Goal: Information Seeking & Learning: Understand process/instructions

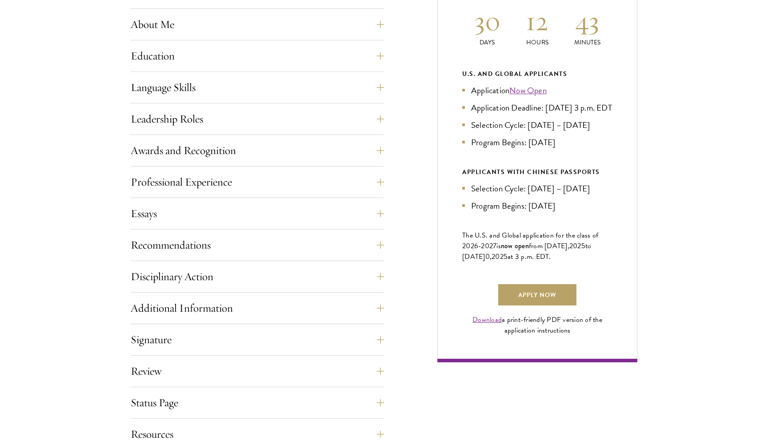
scroll to position [435, 0]
click at [272, 212] on button "Essays" at bounding box center [263, 213] width 253 height 21
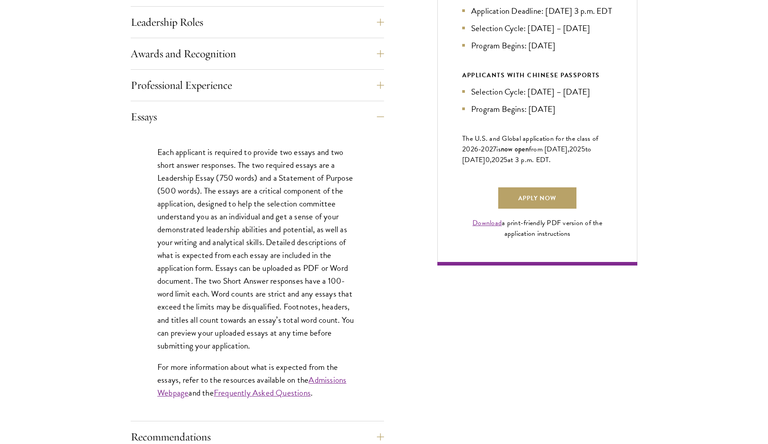
scroll to position [568, 0]
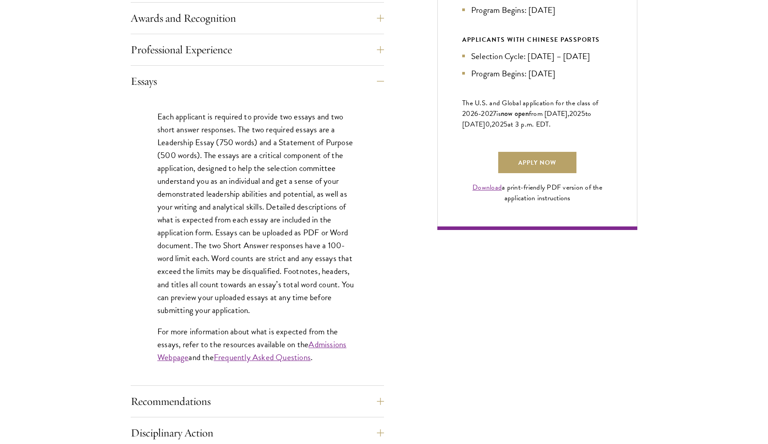
click at [318, 347] on link "Admissions Webpage" at bounding box center [251, 351] width 189 height 26
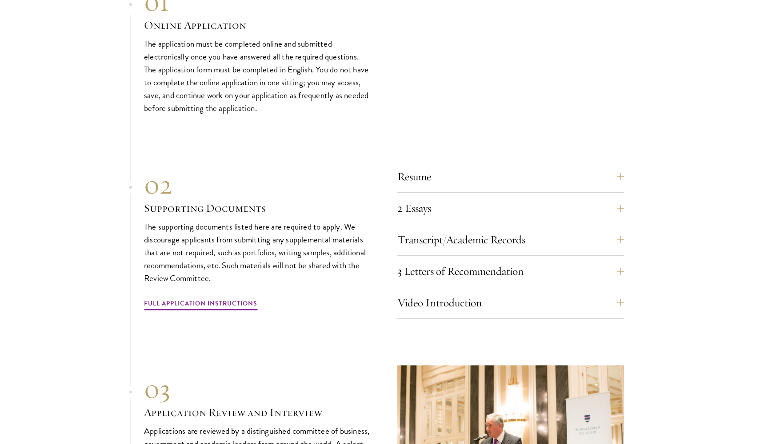
scroll to position [2947, 0]
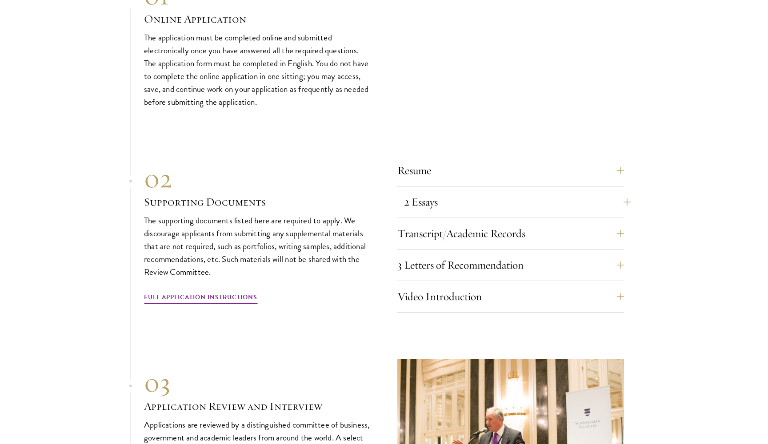
click at [441, 191] on button "2 Essays" at bounding box center [517, 201] width 227 height 21
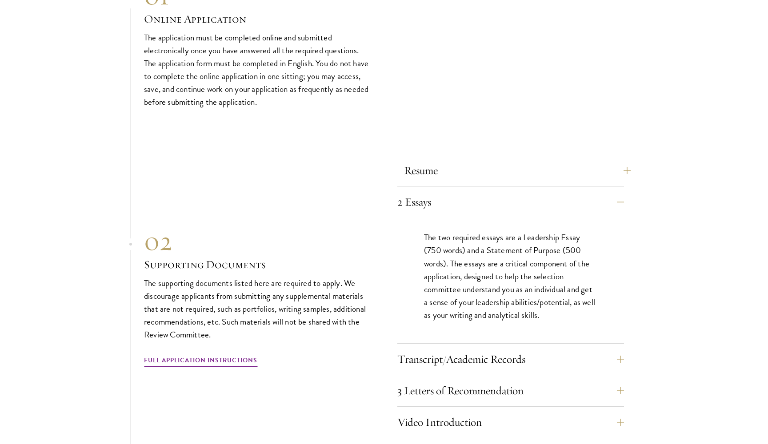
click at [439, 160] on button "Resume" at bounding box center [517, 170] width 227 height 21
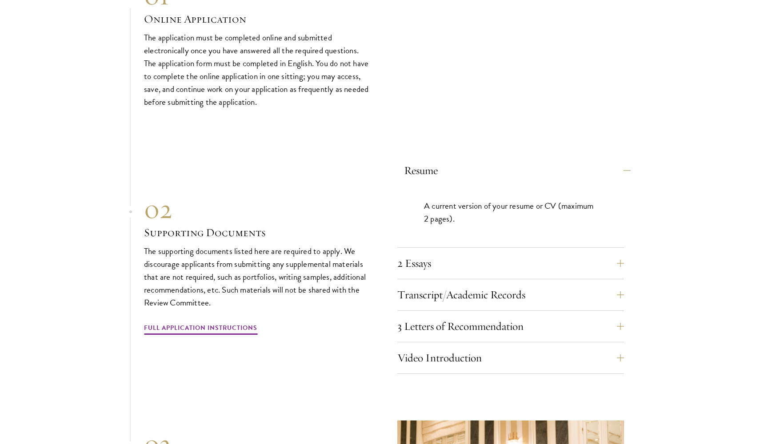
click at [439, 160] on button "Resume" at bounding box center [517, 170] width 227 height 21
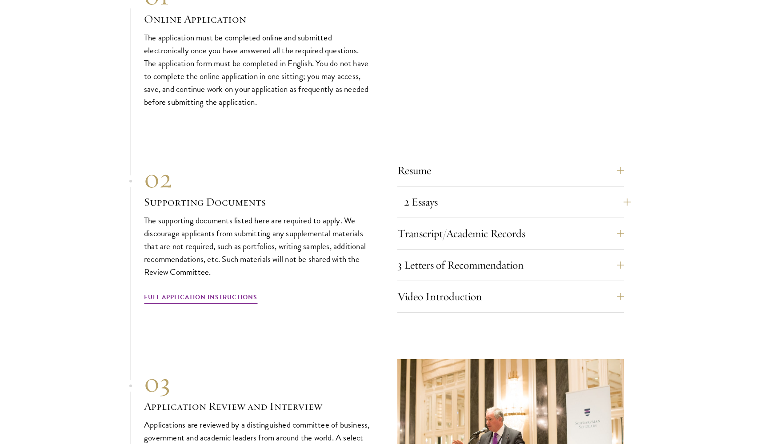
click at [433, 191] on button "2 Essays" at bounding box center [517, 201] width 227 height 21
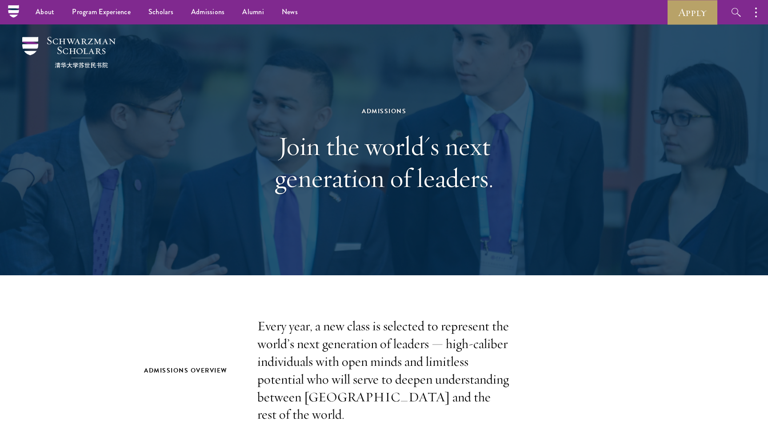
scroll to position [0, 0]
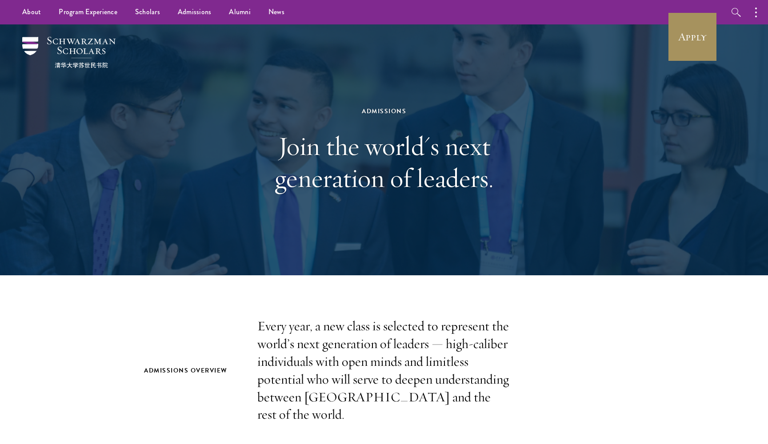
click at [684, 40] on link "Apply" at bounding box center [692, 37] width 50 height 50
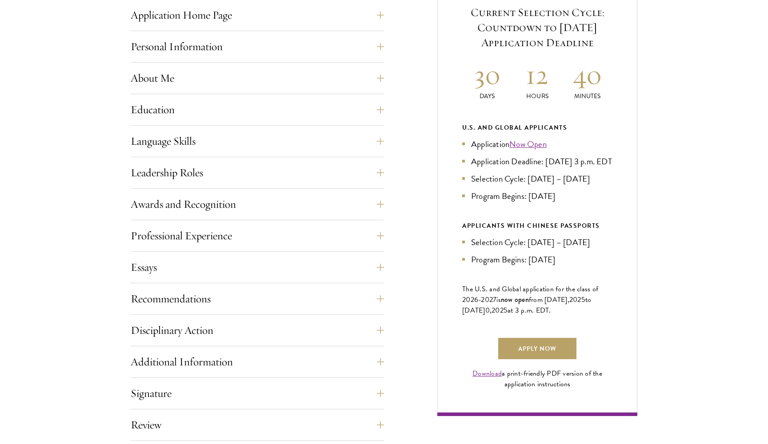
scroll to position [386, 0]
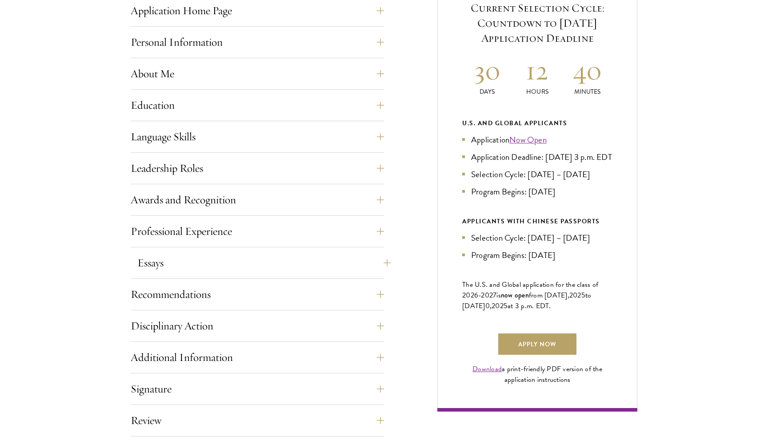
click at [242, 252] on button "Essays" at bounding box center [263, 262] width 253 height 21
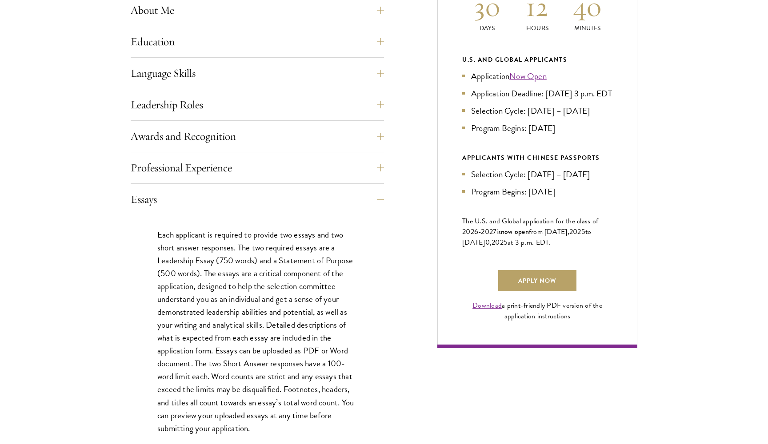
scroll to position [454, 0]
